Goal: Task Accomplishment & Management: Use online tool/utility

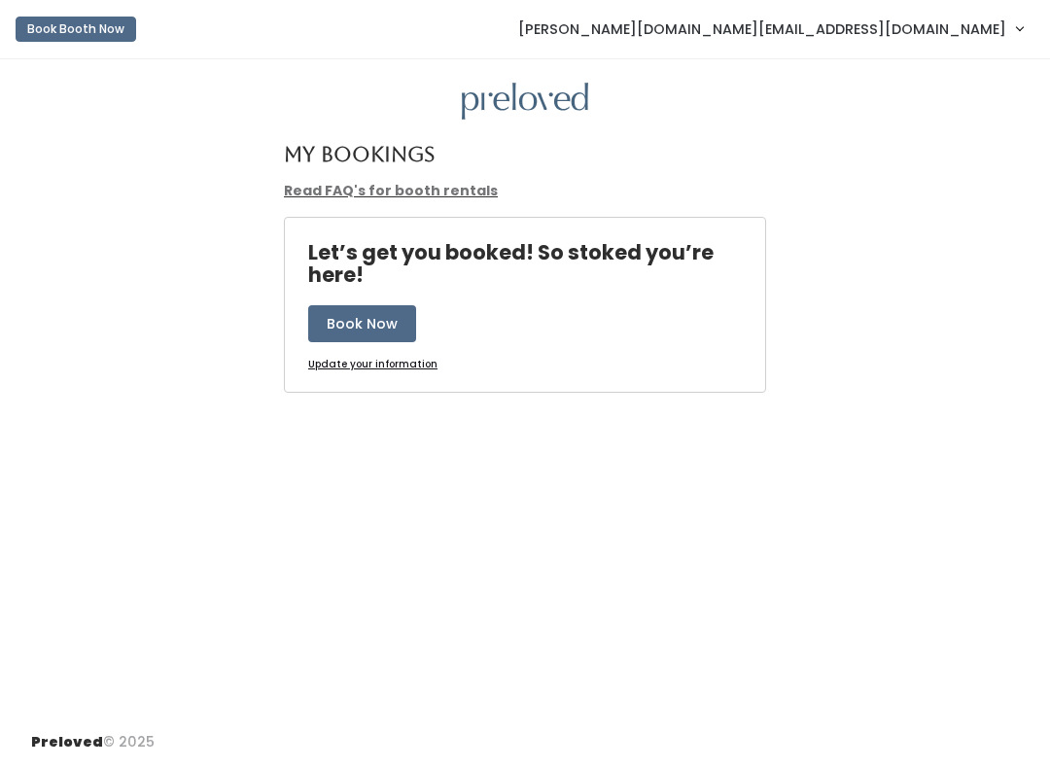
click at [951, 25] on span "[PERSON_NAME][DOMAIN_NAME][EMAIL_ADDRESS][DOMAIN_NAME]" at bounding box center [762, 28] width 488 height 21
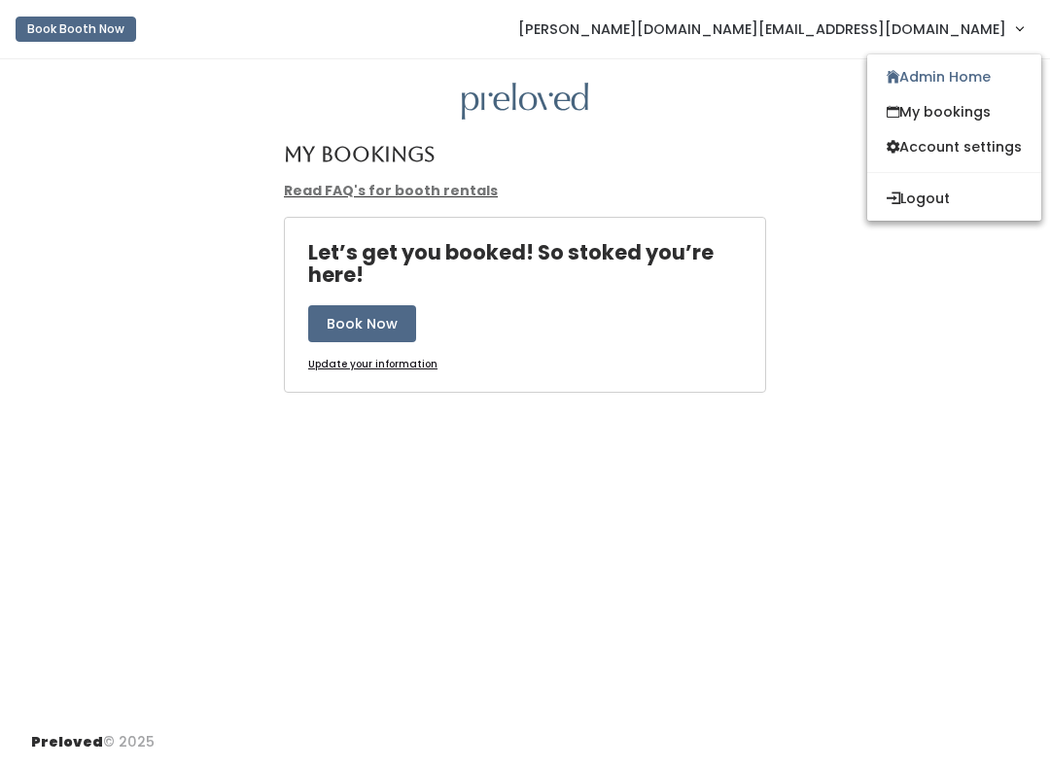
click at [946, 85] on link "Admin Home" at bounding box center [954, 76] width 174 height 35
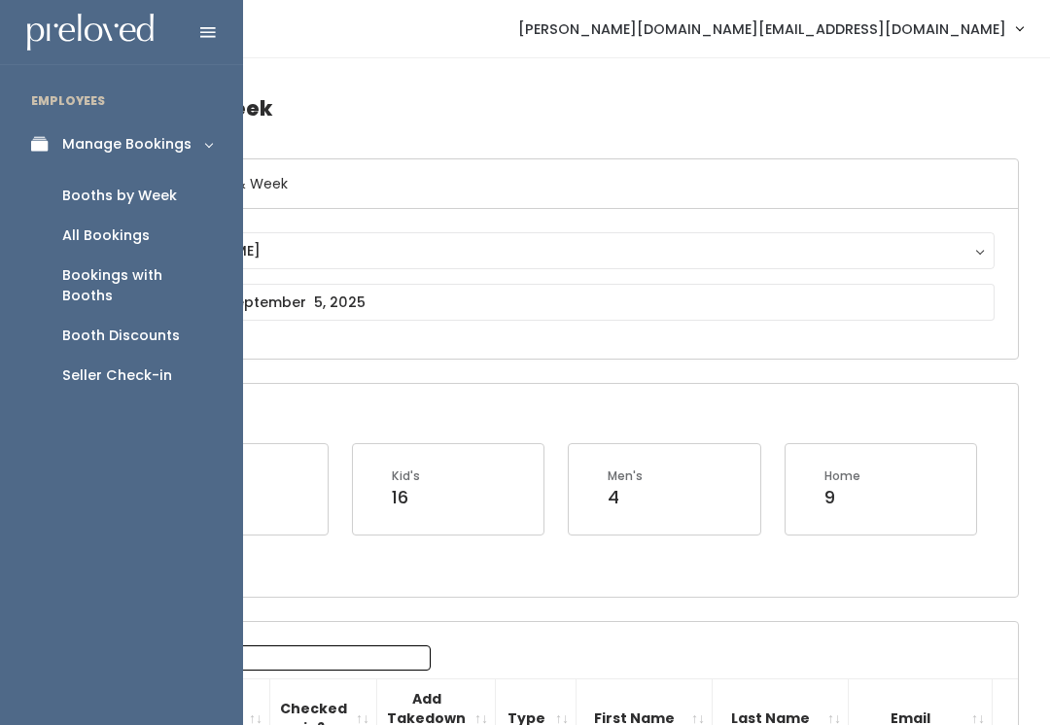
click at [89, 326] on div "Booth Discounts" at bounding box center [121, 336] width 118 height 20
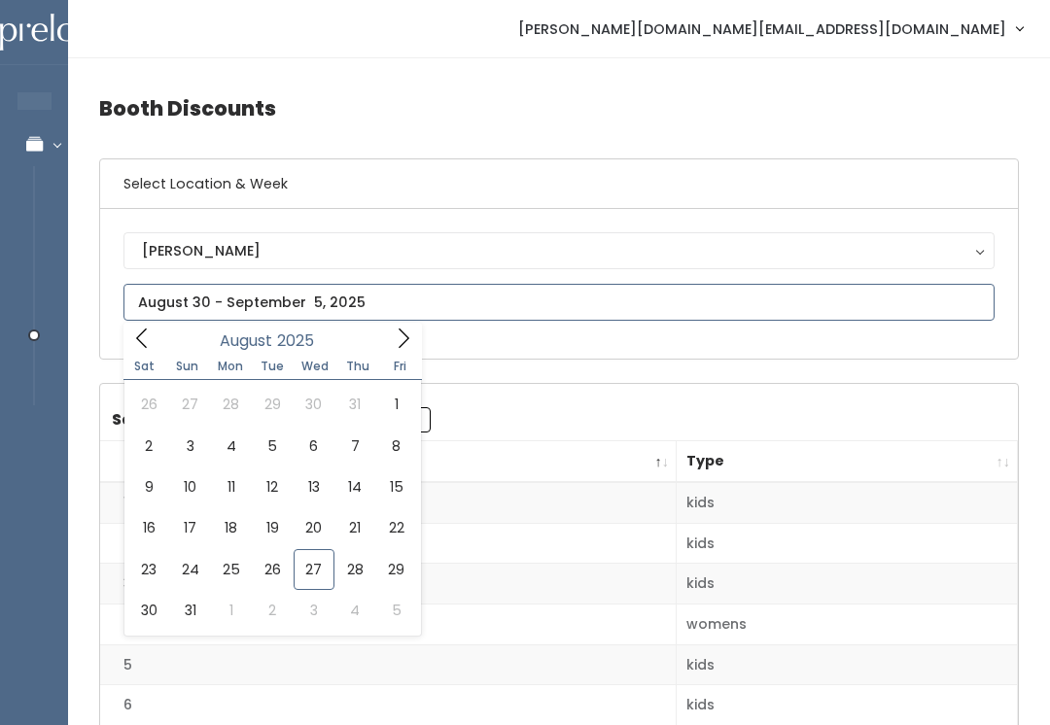
type input "[DATE] to [DATE]"
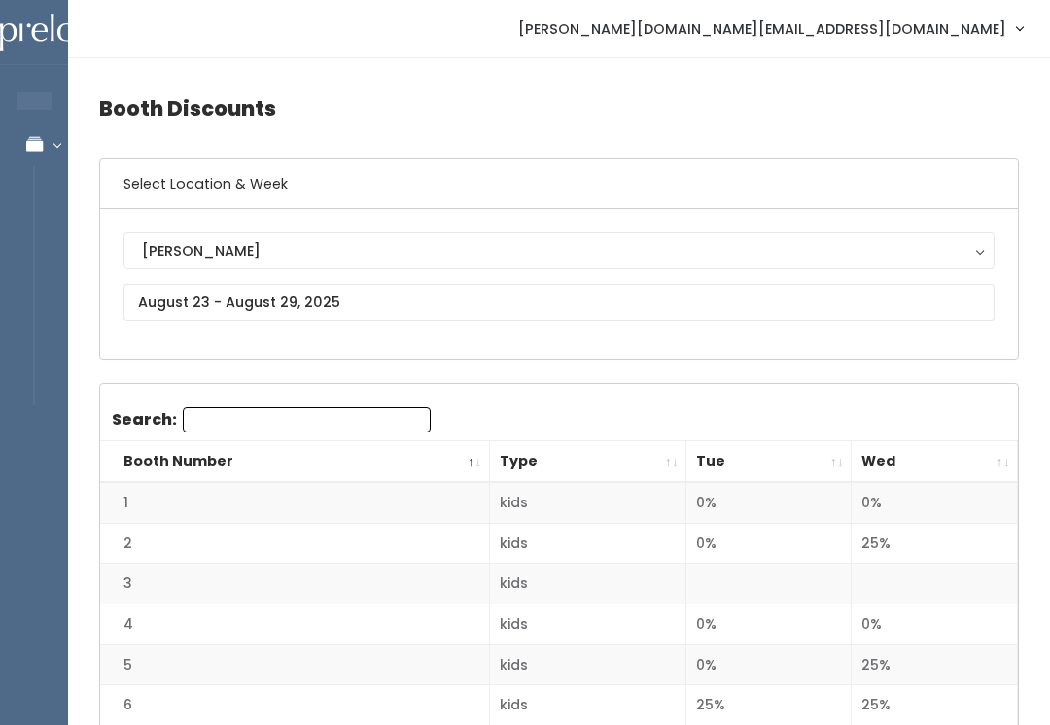
click at [997, 451] on th "Wed" at bounding box center [935, 463] width 166 height 42
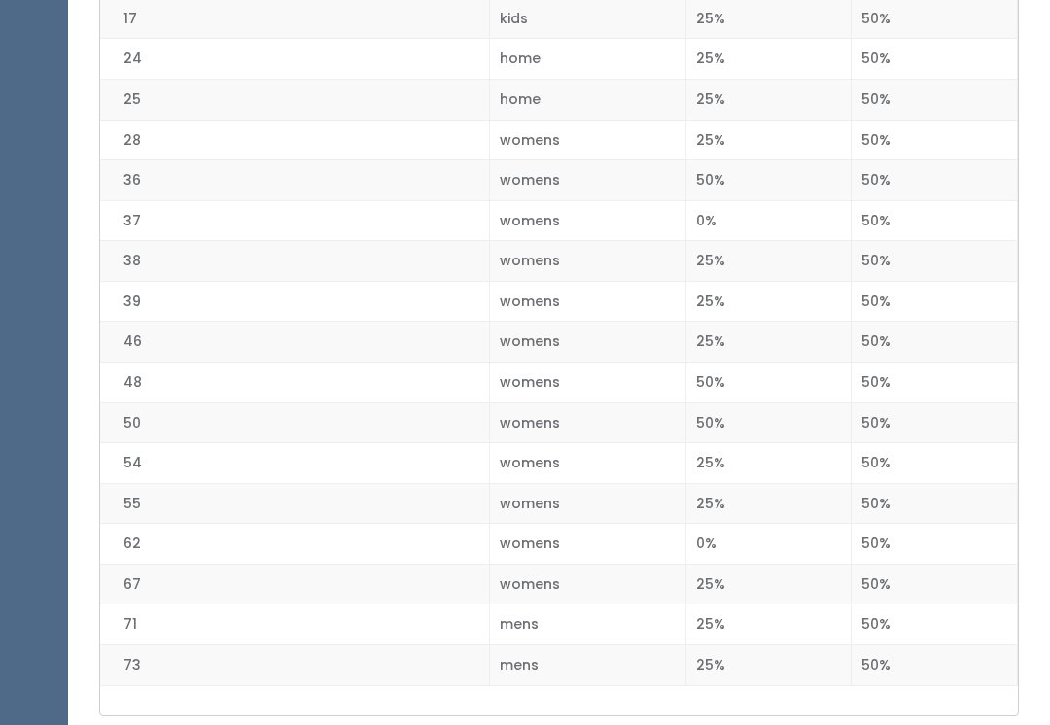
scroll to position [2870, 0]
